Goal: Use online tool/utility: Use online tool/utility

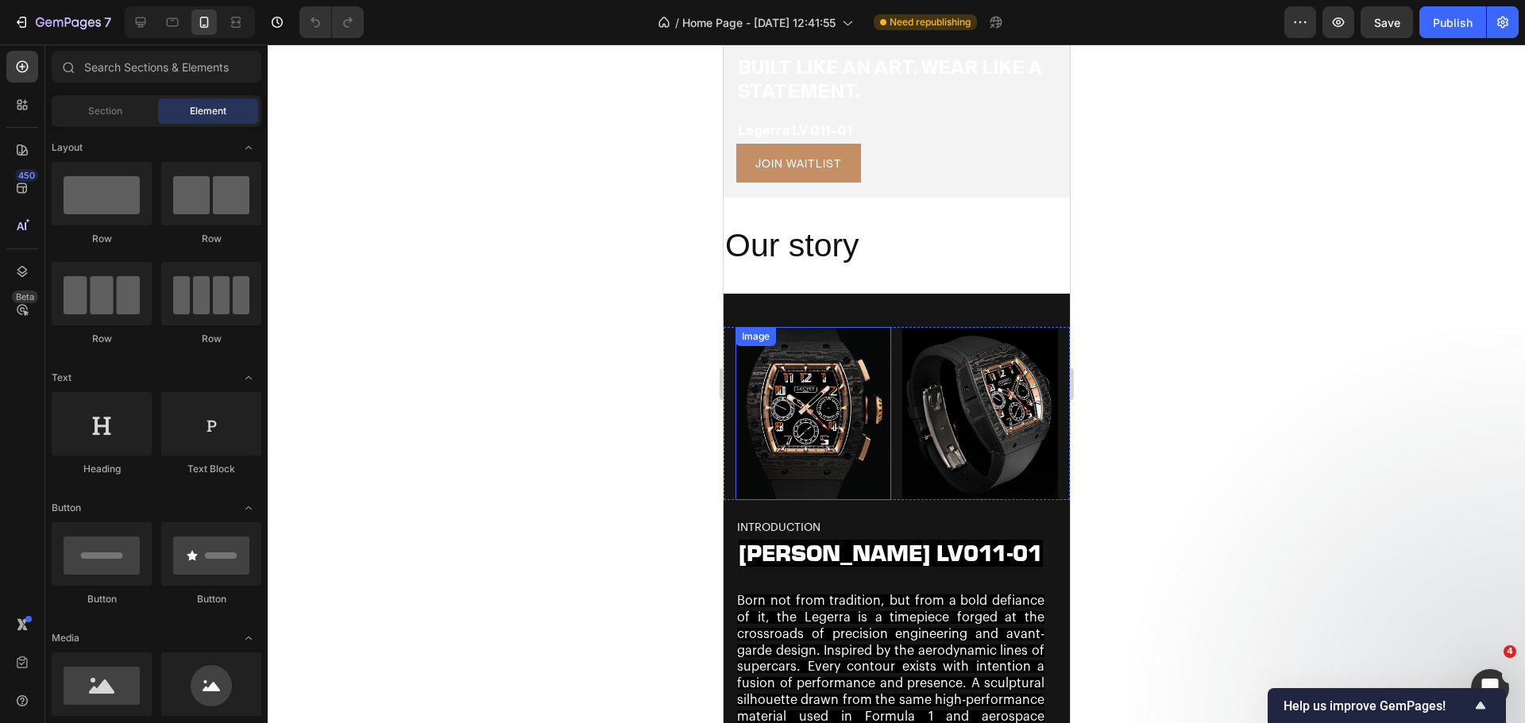
scroll to position [318, 0]
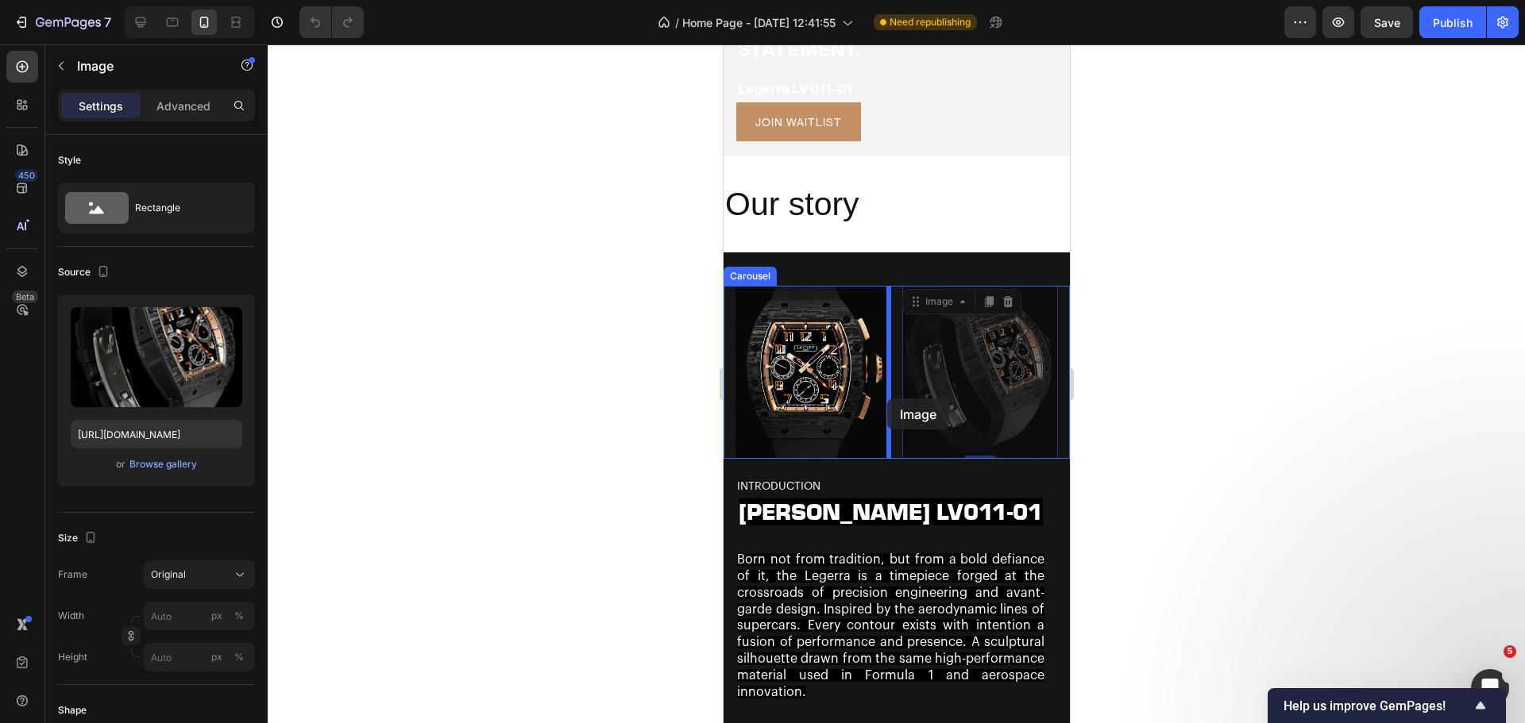
drag, startPoint x: 940, startPoint y: 403, endPoint x: 887, endPoint y: 399, distance: 53.4
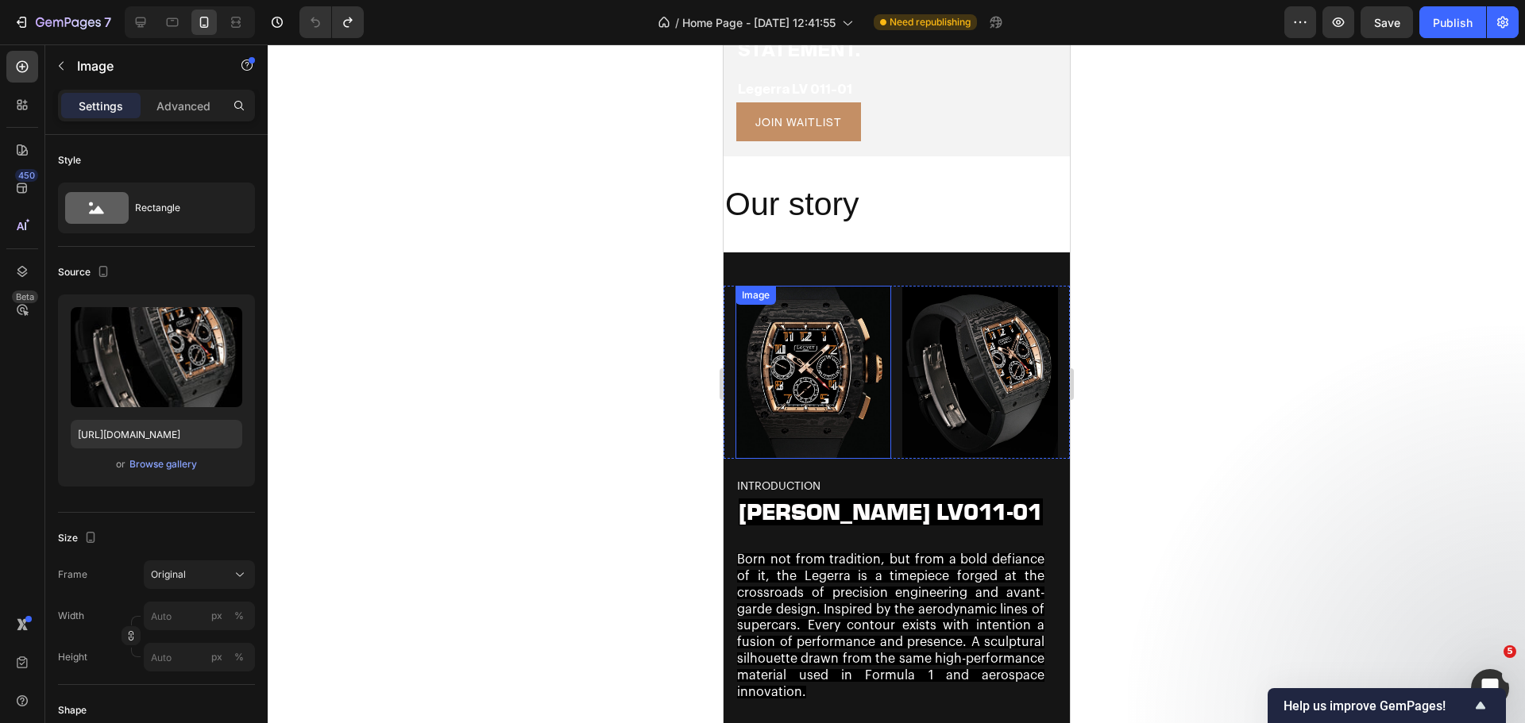
click at [827, 409] on img at bounding box center [812, 372] width 156 height 172
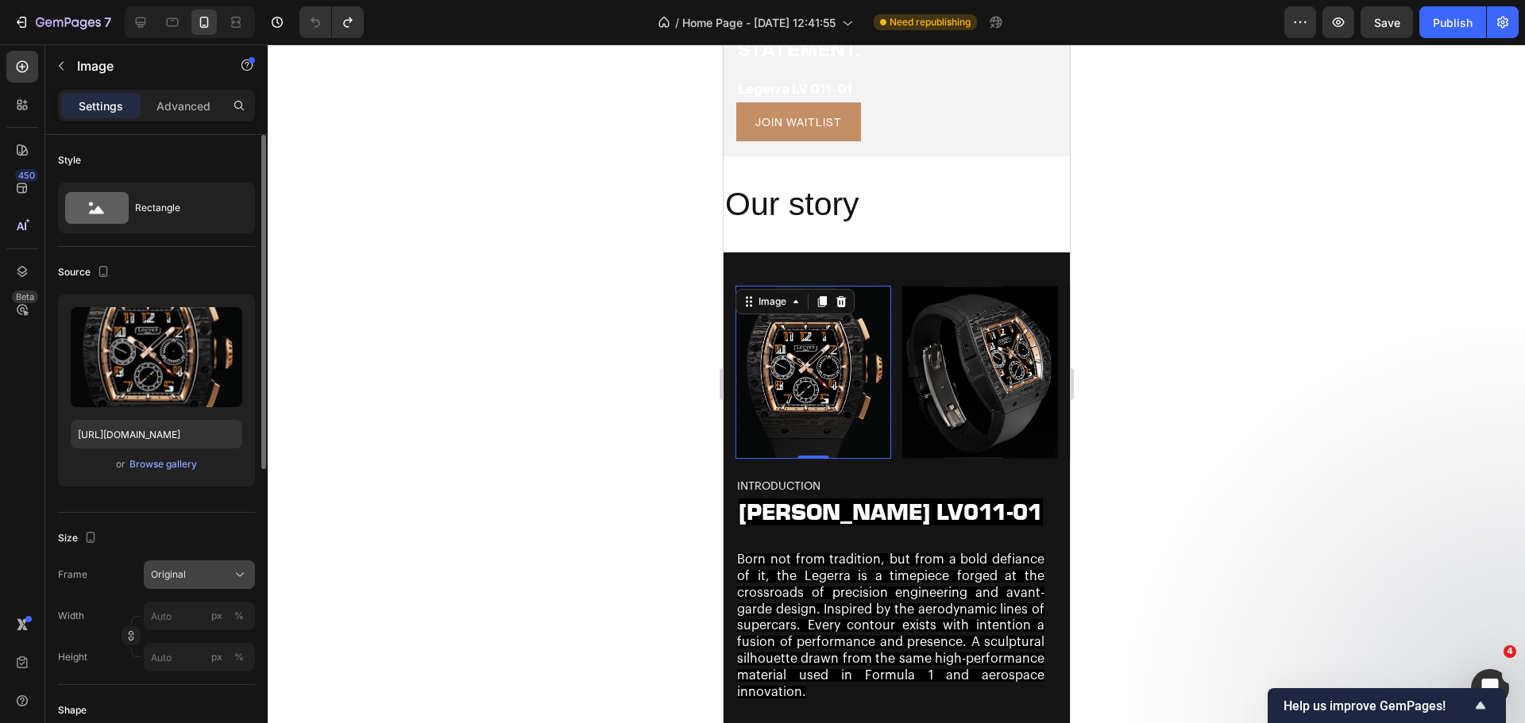
click at [229, 576] on div "Original" at bounding box center [199, 575] width 97 height 16
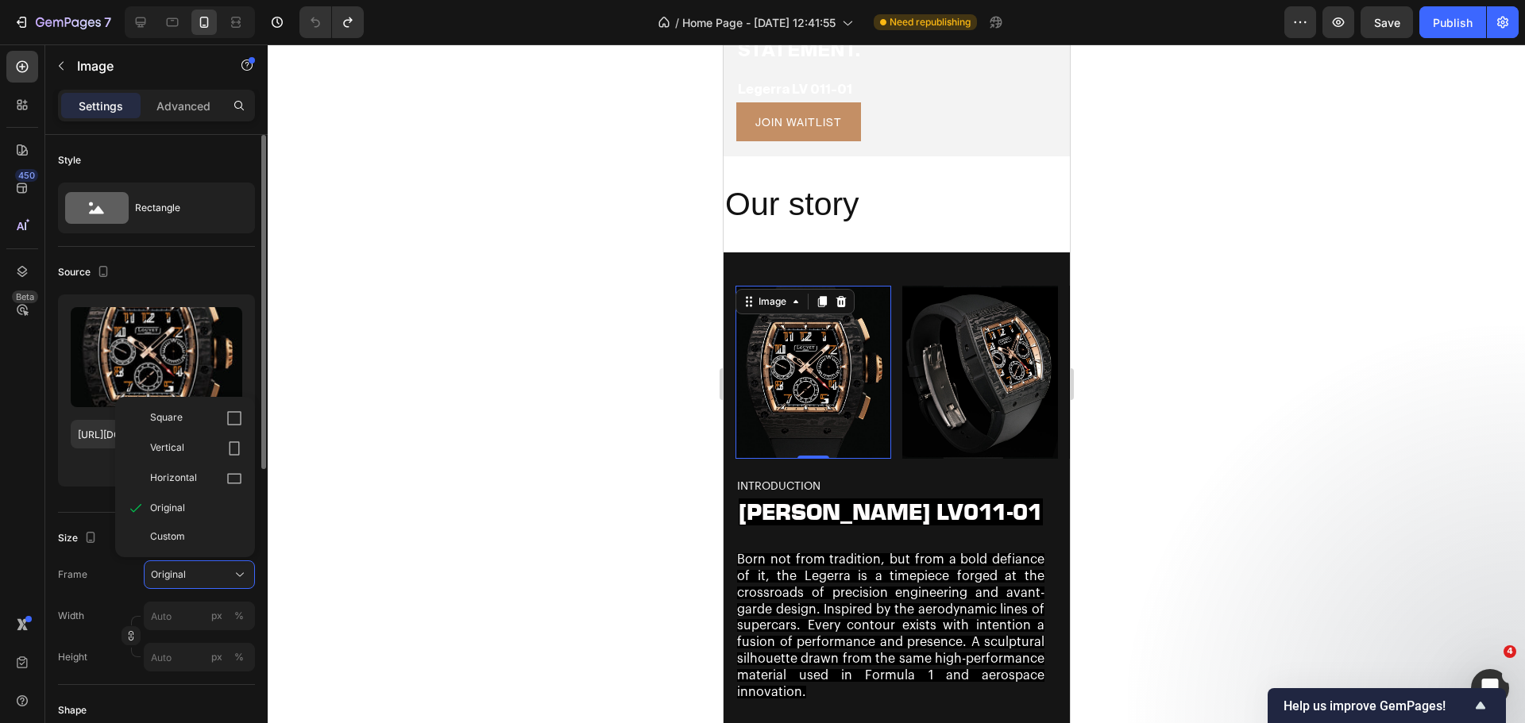
click at [71, 466] on div "or Browse gallery" at bounding box center [157, 464] width 172 height 19
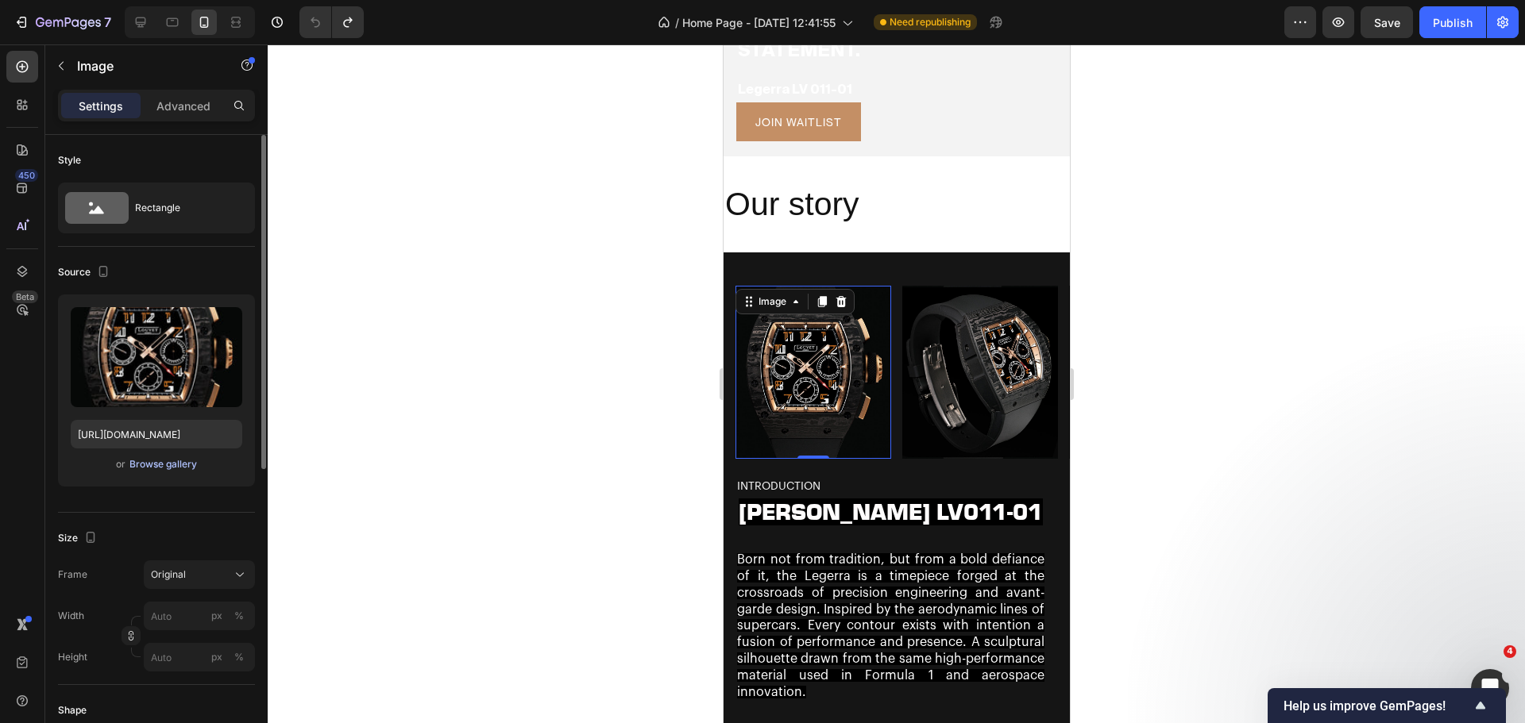
click at [134, 461] on div "Browse gallery" at bounding box center [162, 464] width 67 height 14
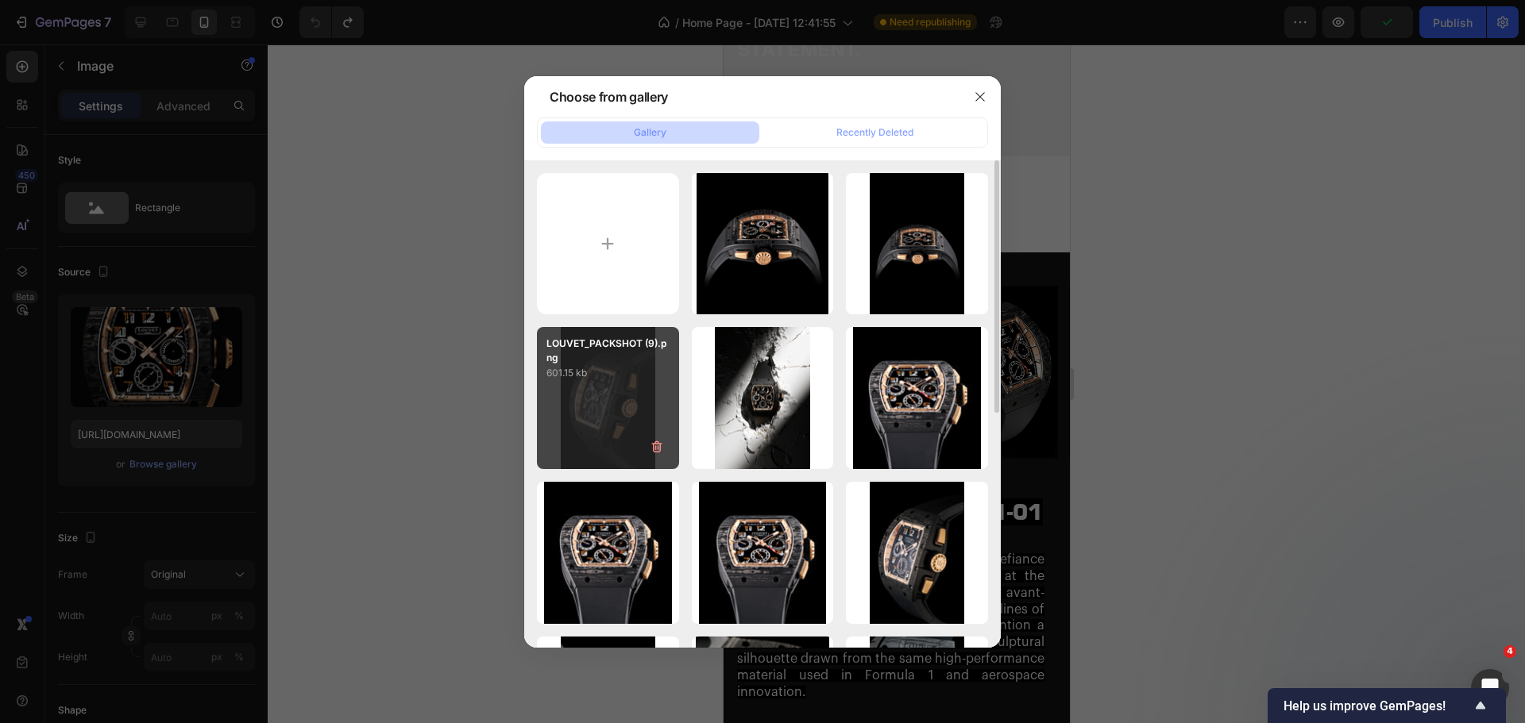
click at [583, 407] on div "LOUVET_PACKSHOT (9).png 601.15 kb" at bounding box center [608, 398] width 142 height 142
type input "[URL][DOMAIN_NAME]"
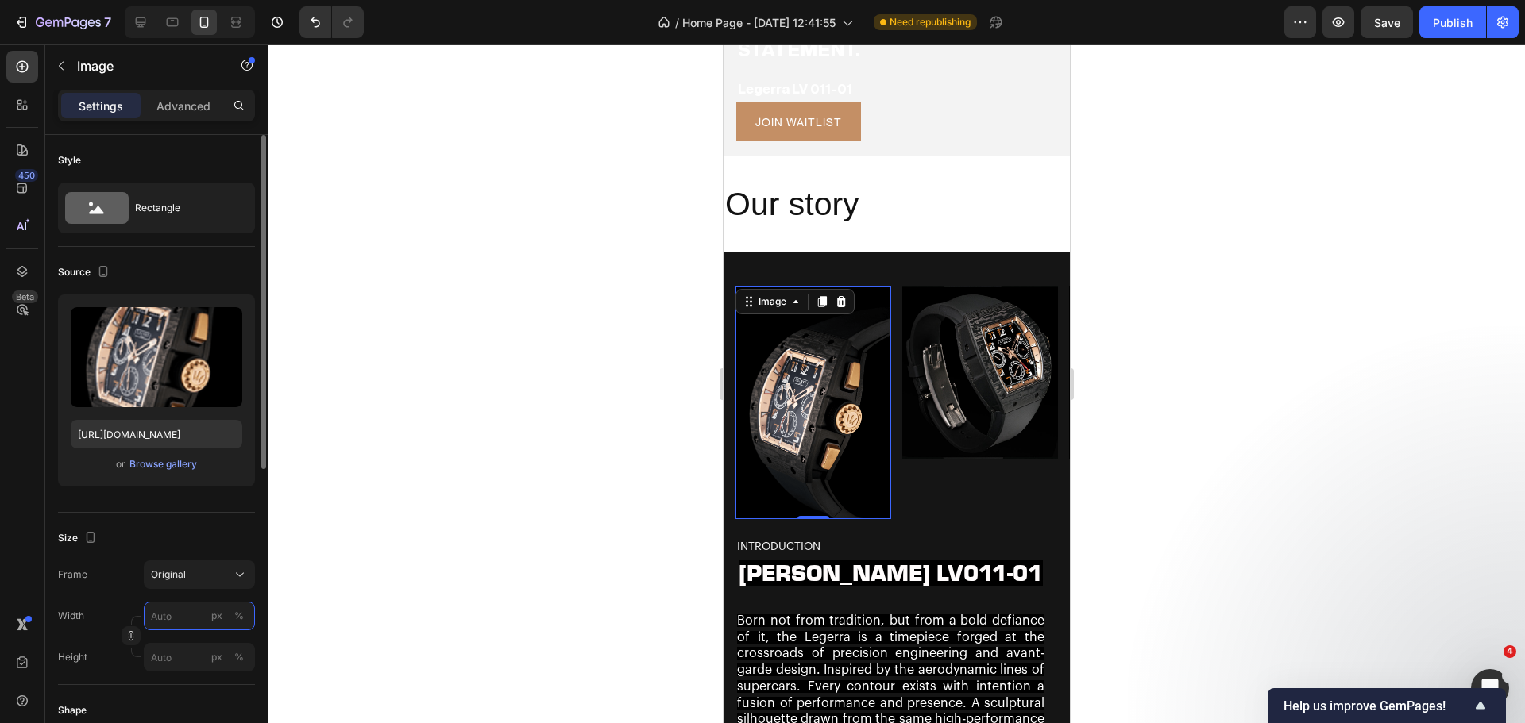
click at [199, 608] on input "px %" at bounding box center [199, 616] width 111 height 29
click at [184, 655] on p "Full 100%" at bounding box center [196, 654] width 92 height 14
type input "100"
click at [191, 657] on input "px %" at bounding box center [199, 657] width 111 height 29
click at [178, 684] on div "Full 100%" at bounding box center [183, 695] width 130 height 29
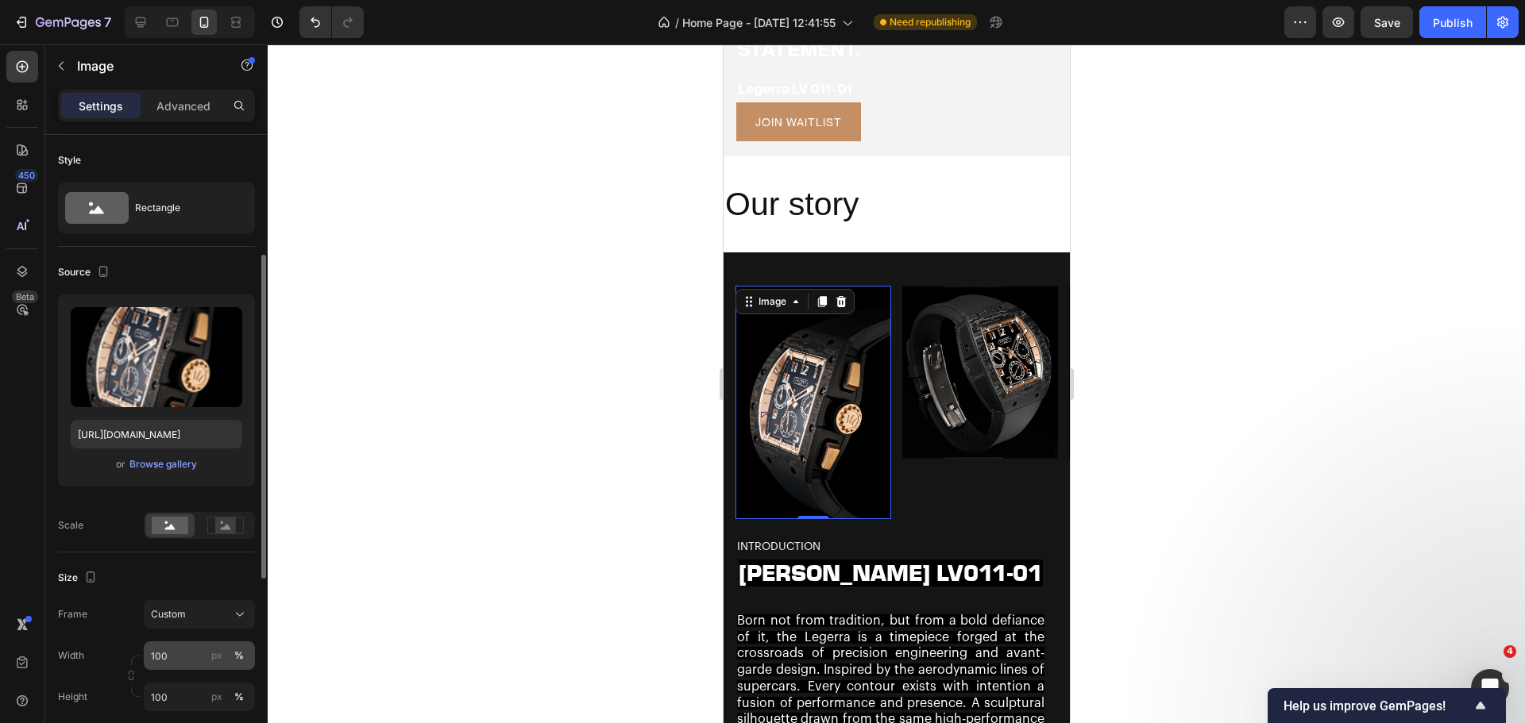
scroll to position [79, 0]
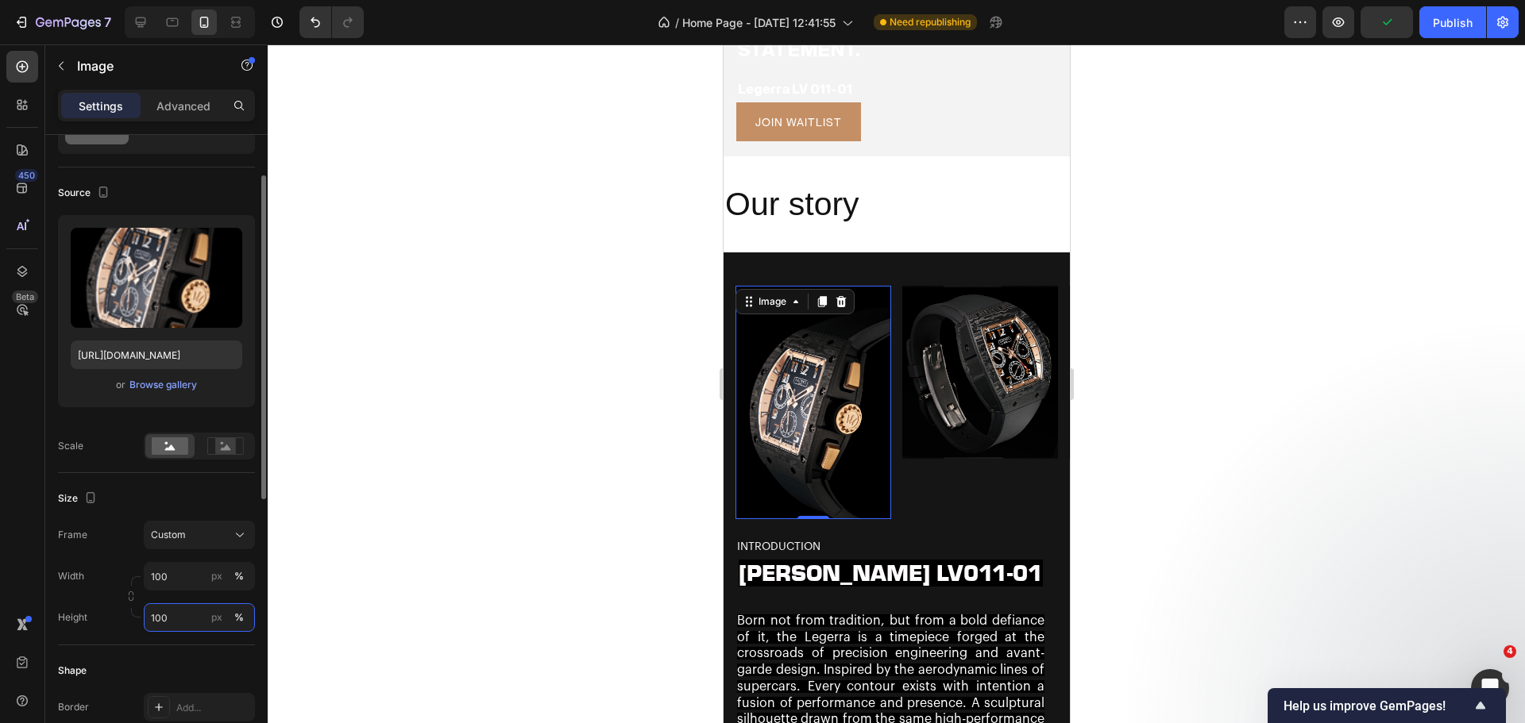
click at [187, 624] on input "100" at bounding box center [199, 617] width 111 height 29
type input "1000"
click at [584, 473] on div at bounding box center [896, 383] width 1257 height 679
